Goal: Register for event/course

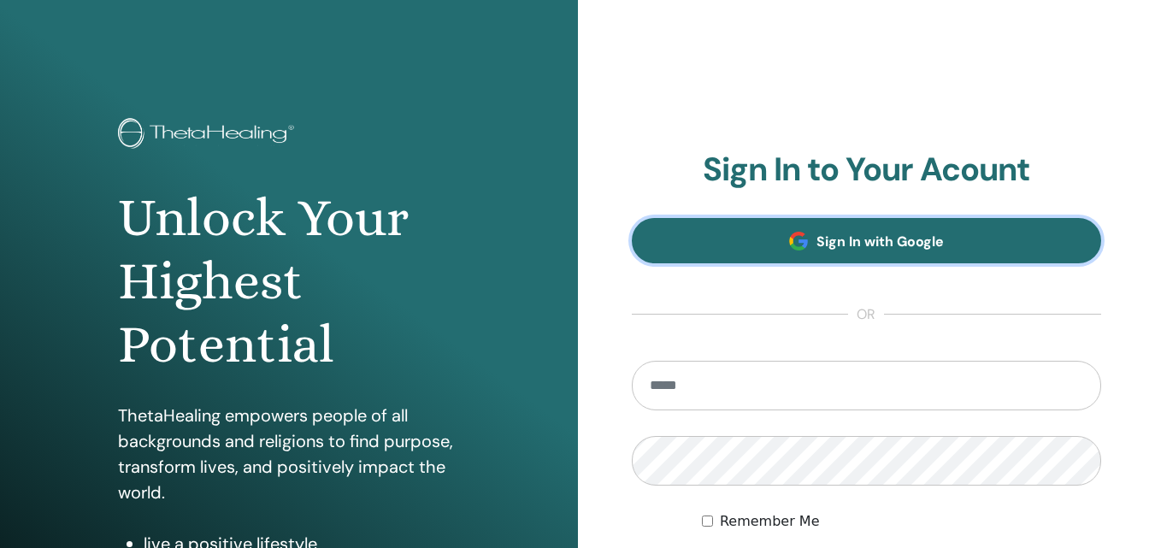
click at [926, 227] on link "Sign In with Google" at bounding box center [867, 240] width 470 height 45
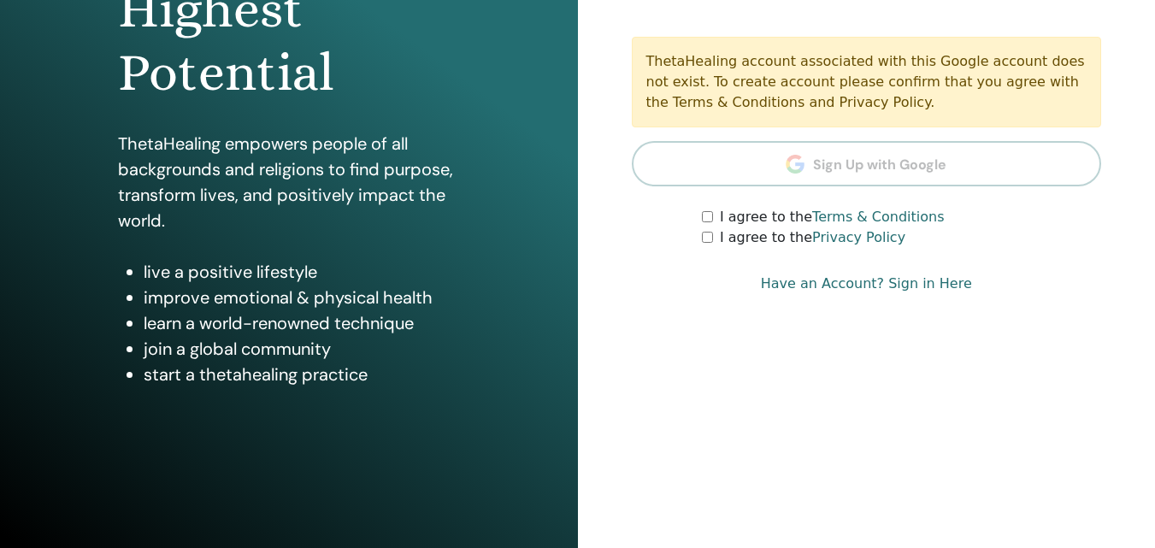
scroll to position [273, 0]
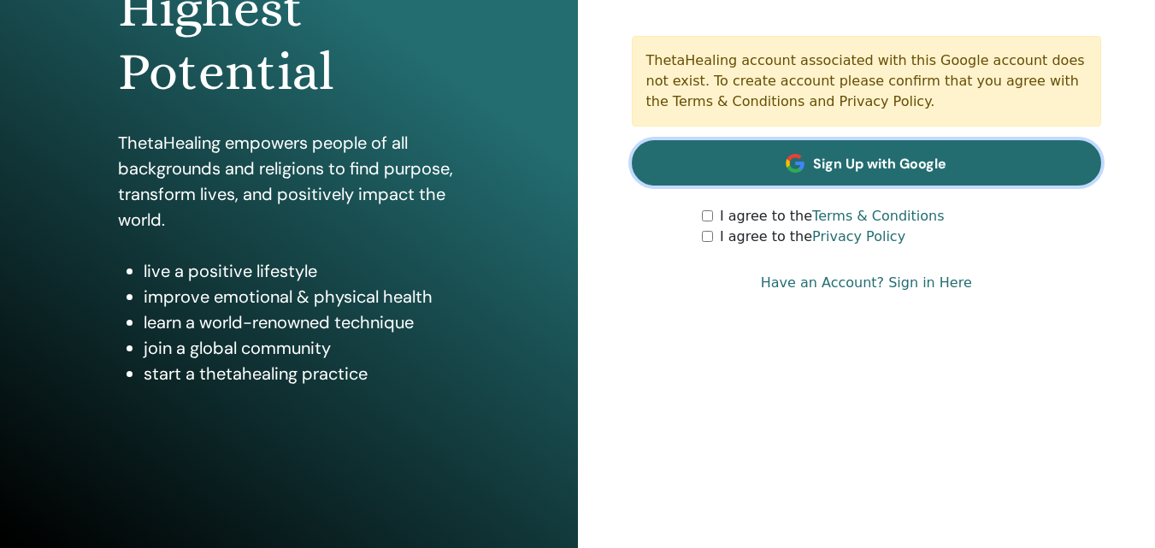
click at [900, 158] on span "Sign Up with Google" at bounding box center [879, 164] width 133 height 18
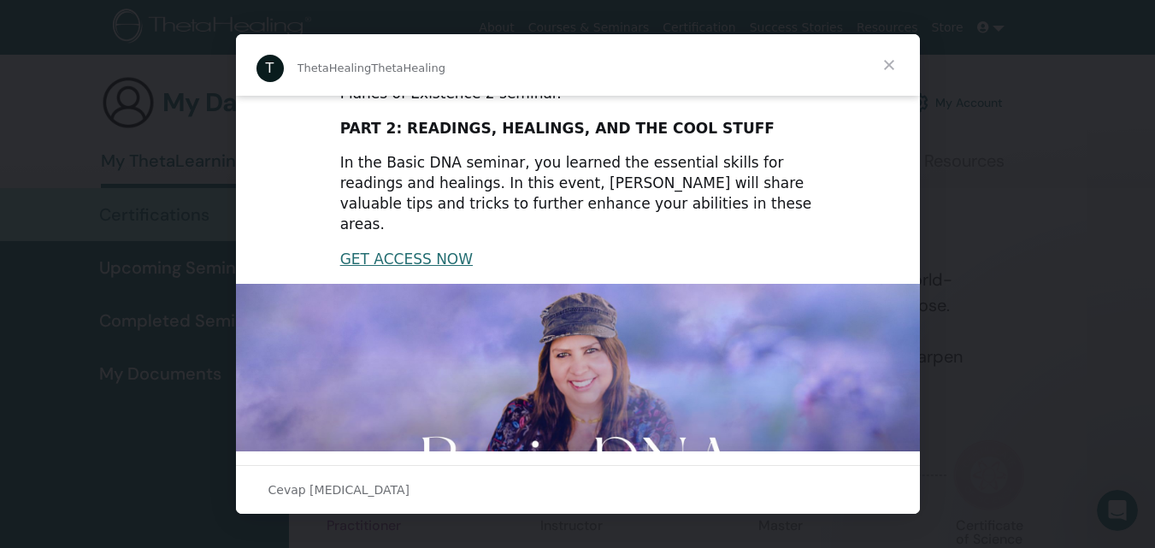
scroll to position [466, 0]
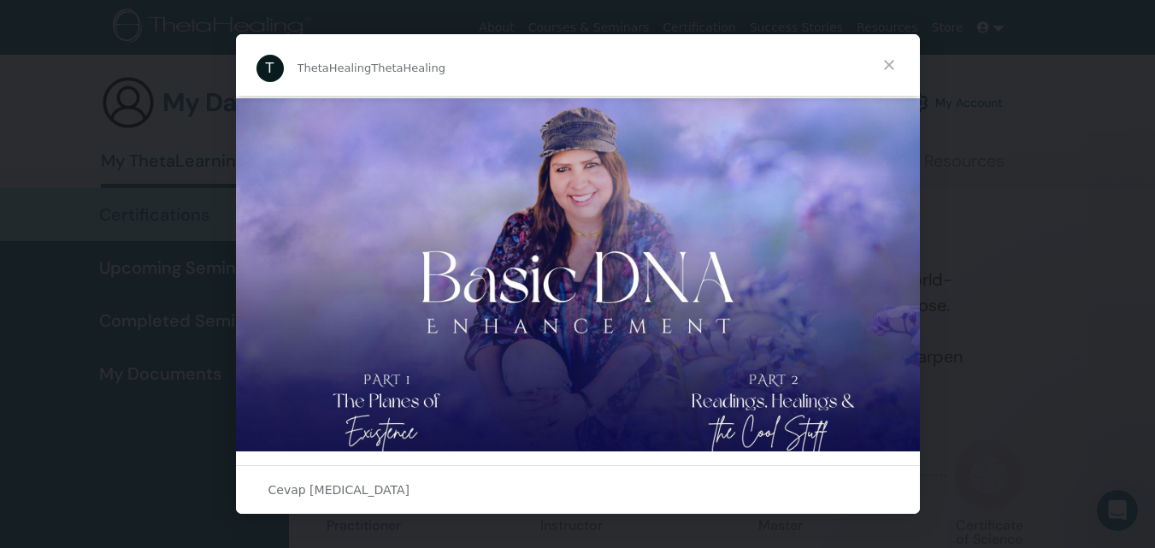
click at [887, 71] on span "Kapat" at bounding box center [889, 65] width 62 height 62
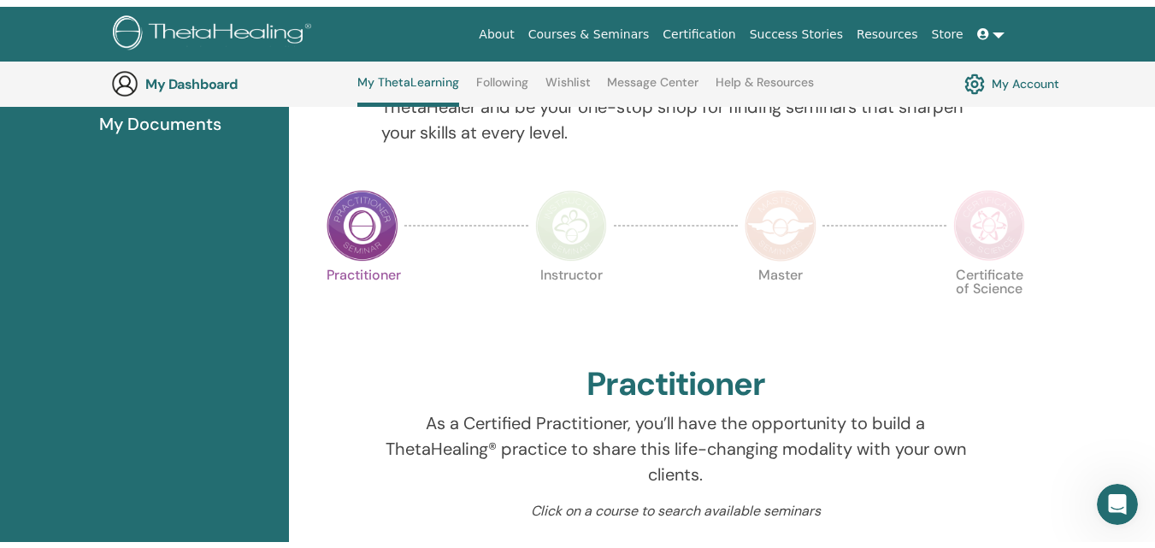
scroll to position [0, 0]
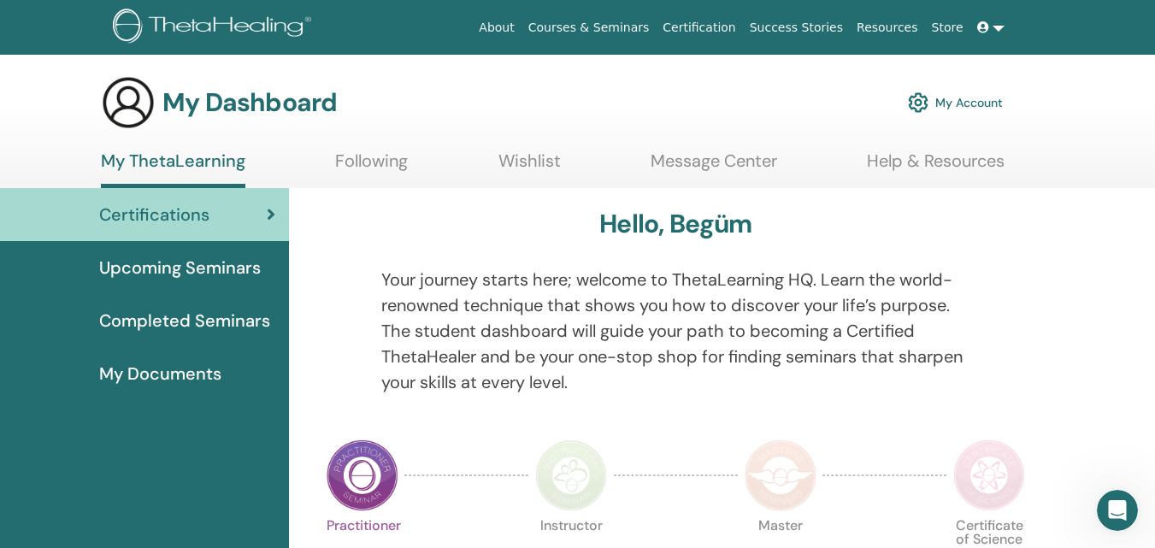
click at [1000, 27] on link at bounding box center [990, 28] width 41 height 32
